Goal: Task Accomplishment & Management: Manage account settings

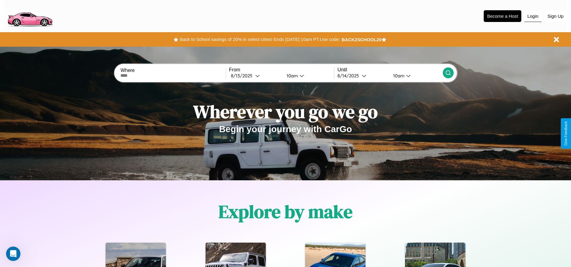
click at [533, 16] on button "Login" at bounding box center [532, 16] width 17 height 11
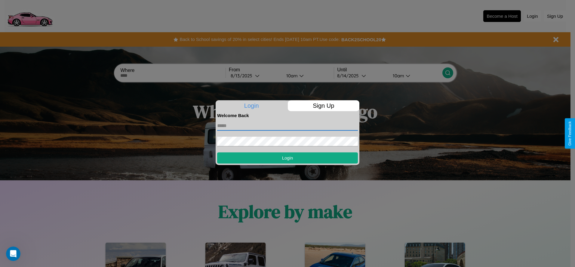
click at [288, 125] on input "text" at bounding box center [287, 126] width 141 height 10
type input "**********"
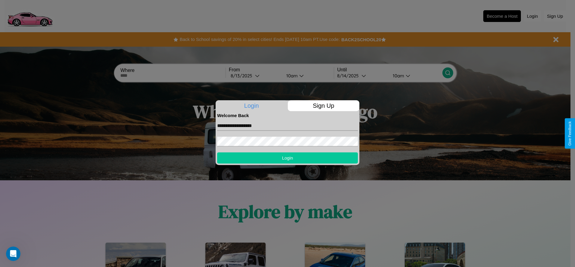
click at [288, 158] on button "Login" at bounding box center [287, 157] width 141 height 11
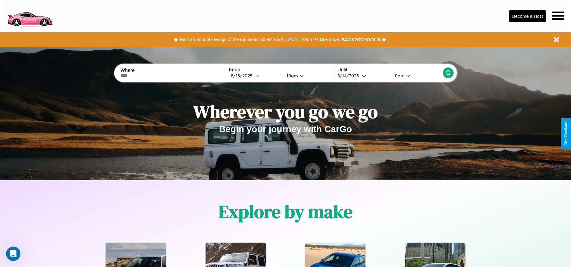
click at [558, 16] on icon at bounding box center [558, 15] width 12 height 8
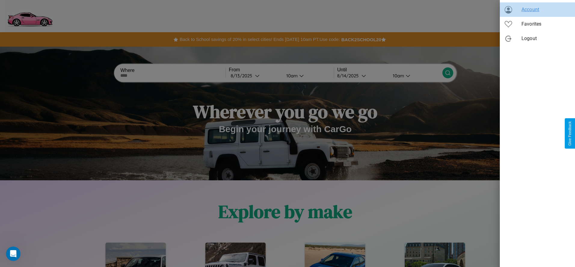
click at [538, 10] on span "Account" at bounding box center [546, 9] width 49 height 7
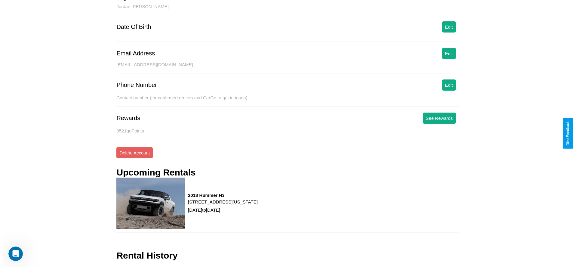
scroll to position [79, 0]
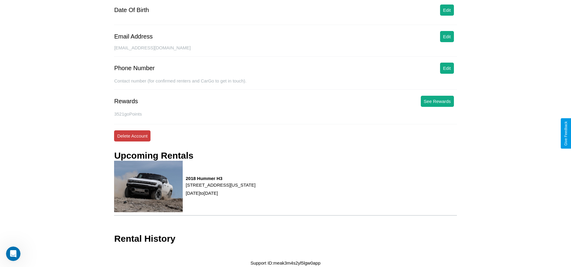
click at [132, 136] on button "Delete Account" at bounding box center [132, 135] width 36 height 11
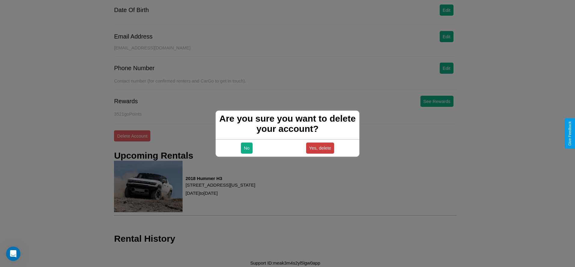
click at [320, 148] on button "Yes, delete" at bounding box center [320, 147] width 28 height 11
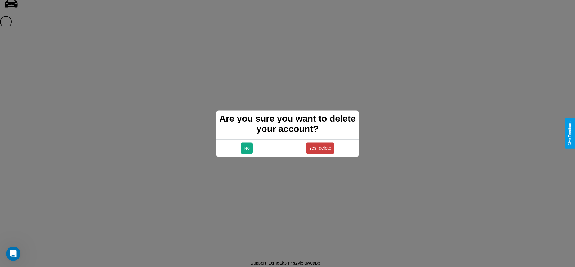
scroll to position [8, 0]
